Goal: Find specific page/section: Find specific page/section

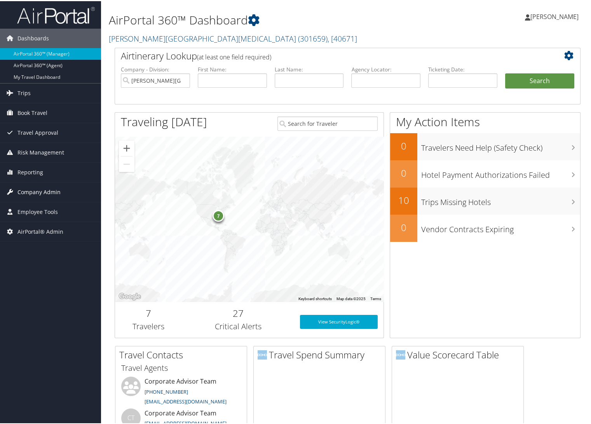
click at [37, 191] on span "Company Admin" at bounding box center [38, 190] width 43 height 19
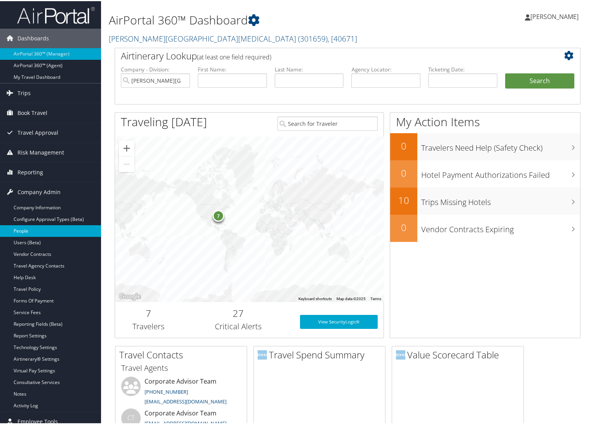
click at [26, 229] on link "People" at bounding box center [50, 230] width 101 height 12
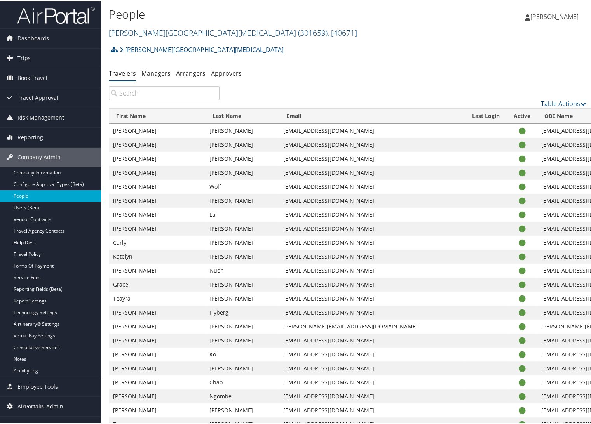
drag, startPoint x: 112, startPoint y: 157, endPoint x: 535, endPoint y: 330, distance: 457.0
drag, startPoint x: 533, startPoint y: 327, endPoint x: 501, endPoint y: 239, distance: 93.5
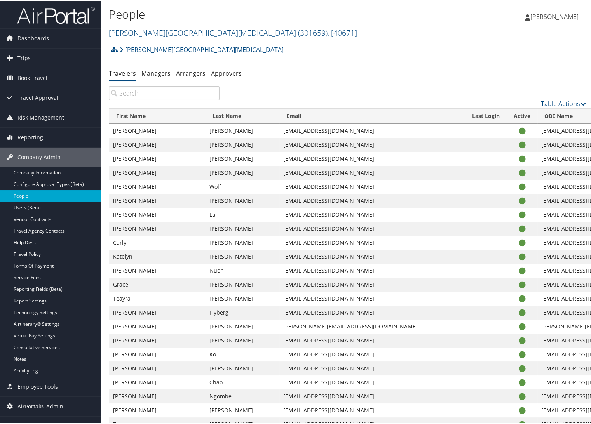
click at [150, 29] on link "Fred Hutchinson Cancer Center ( 301659 ) , [ 40671 ]" at bounding box center [233, 31] width 248 height 10
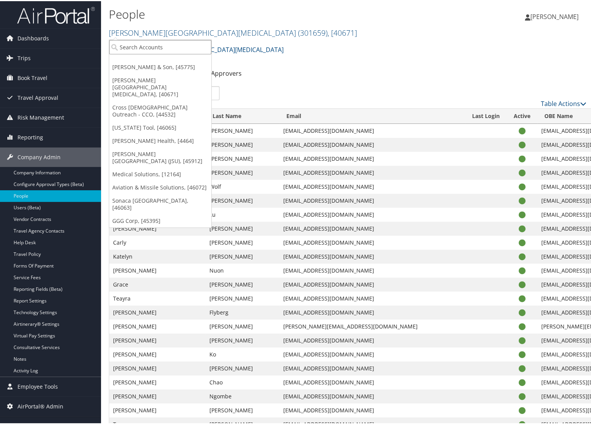
click at [146, 42] on input "search" at bounding box center [160, 46] width 102 height 14
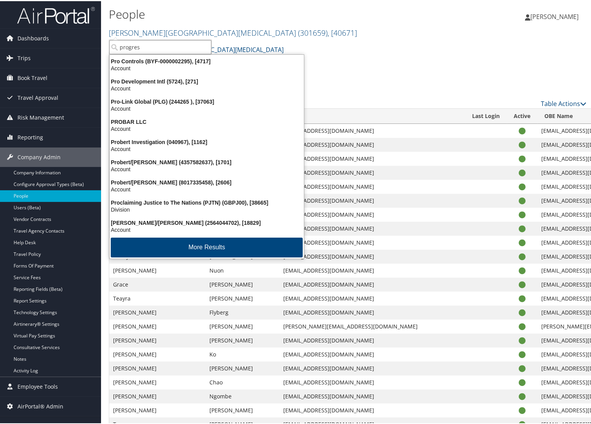
type input "progress"
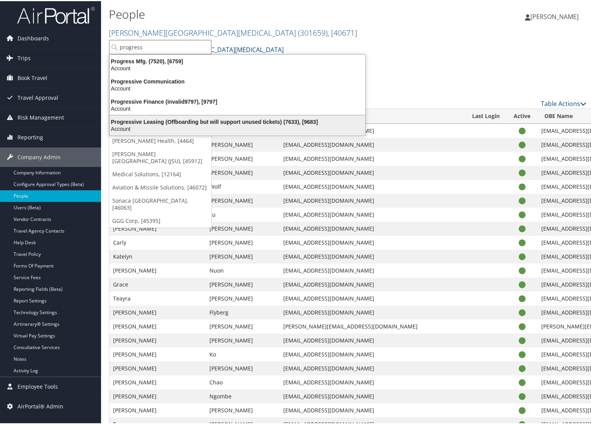
click at [184, 124] on div "Progressive Leasing (Offboarding but will support unused tickets) (7633), [9683]" at bounding box center [237, 120] width 265 height 7
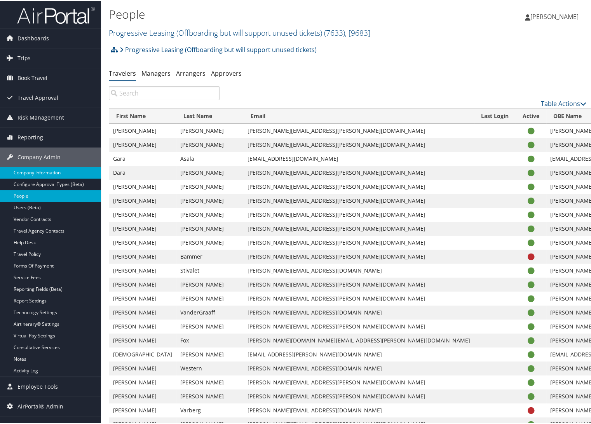
click at [32, 167] on link "Company Information" at bounding box center [50, 172] width 101 height 12
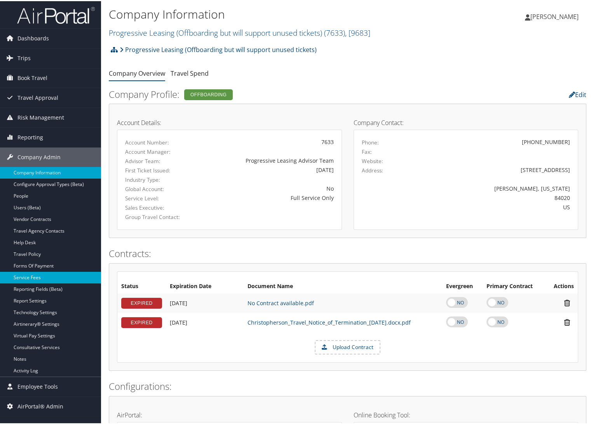
click at [35, 275] on link "Service Fees" at bounding box center [50, 277] width 101 height 12
